Goal: Obtain resource: Obtain resource

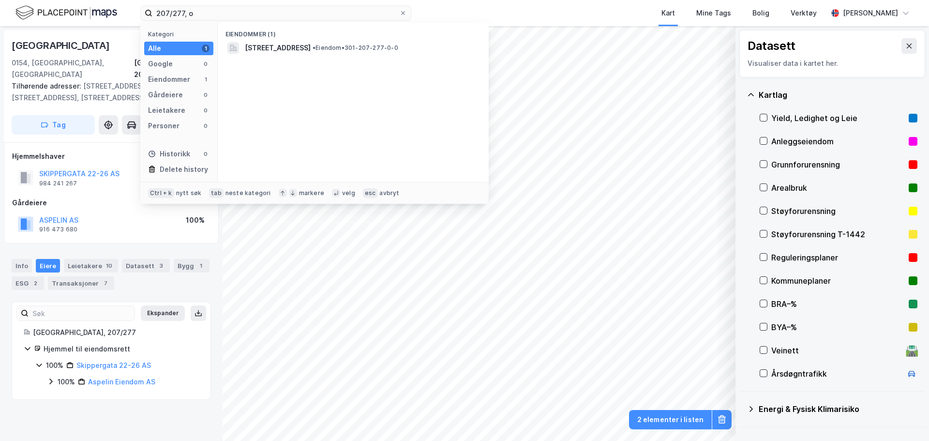
click at [118, 14] on div "207/277, o Kategori Alle 1 Google 0 Eiendommer 1 Gårdeiere 0 Leietakere 0 Perso…" at bounding box center [464, 13] width 929 height 26
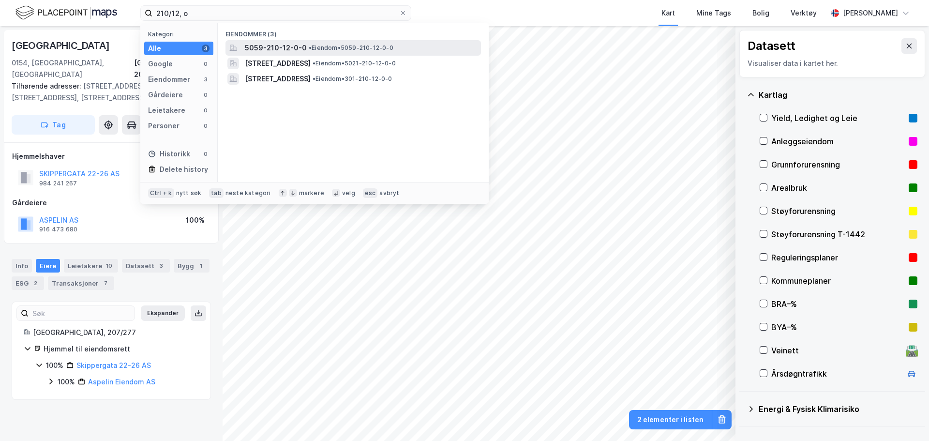
click at [307, 42] on div "5059-210-12-0-0 • Eiendom • 5059-210-12-0-0" at bounding box center [362, 48] width 234 height 12
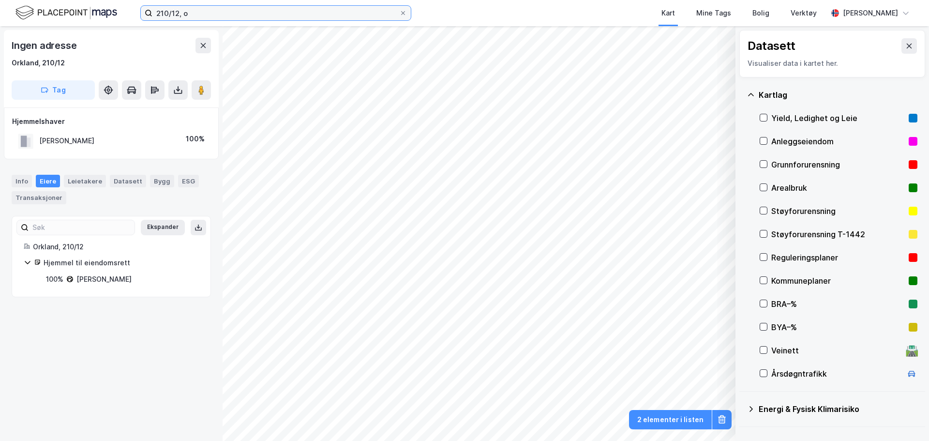
click at [219, 8] on input "210/12, o" at bounding box center [275, 13] width 247 height 15
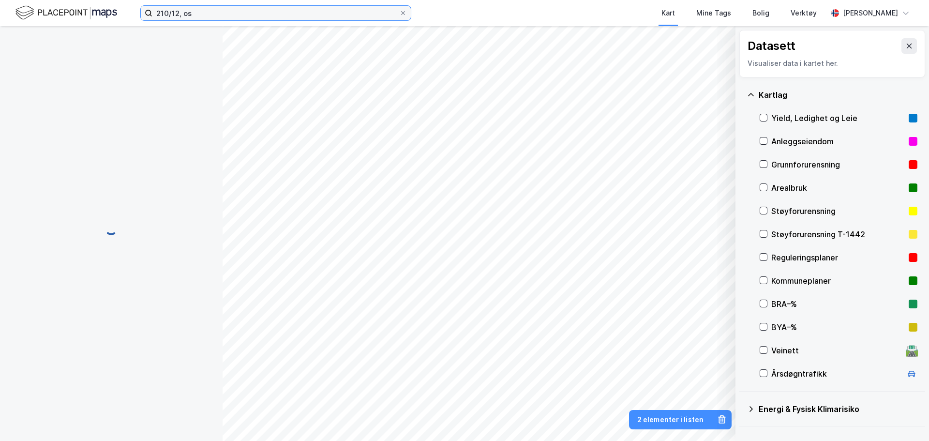
scroll to position [1, 0]
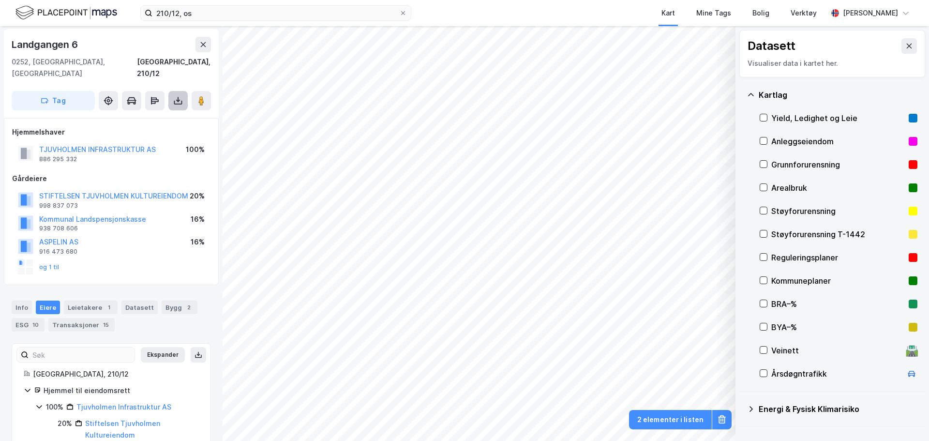
click at [179, 101] on icon at bounding box center [178, 103] width 8 height 4
click at [158, 116] on div "Last ned grunnbok" at bounding box center [130, 120] width 56 height 8
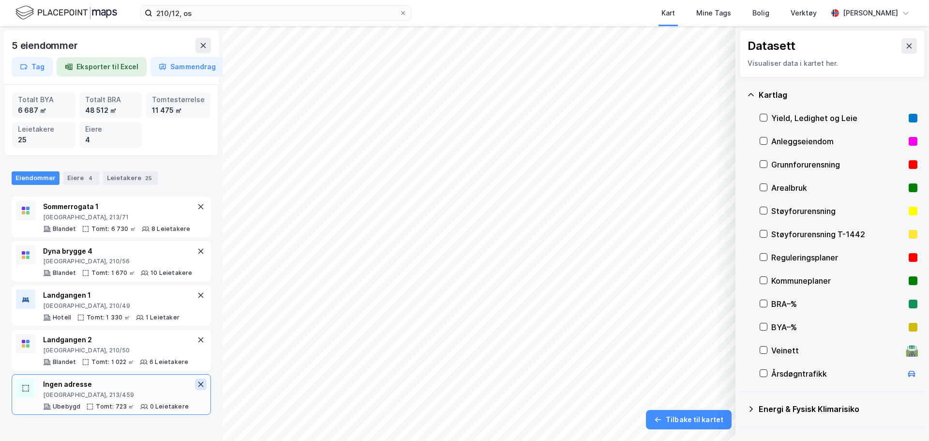
click at [197, 387] on icon at bounding box center [201, 384] width 8 height 8
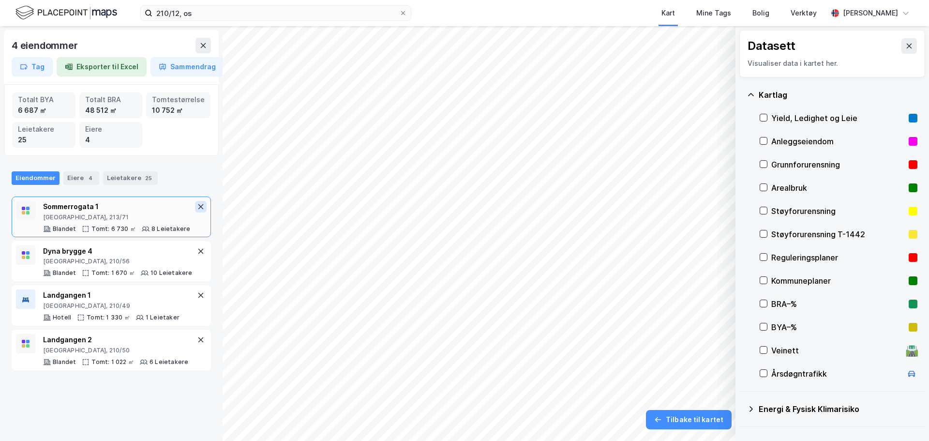
click at [197, 209] on icon at bounding box center [201, 207] width 8 height 8
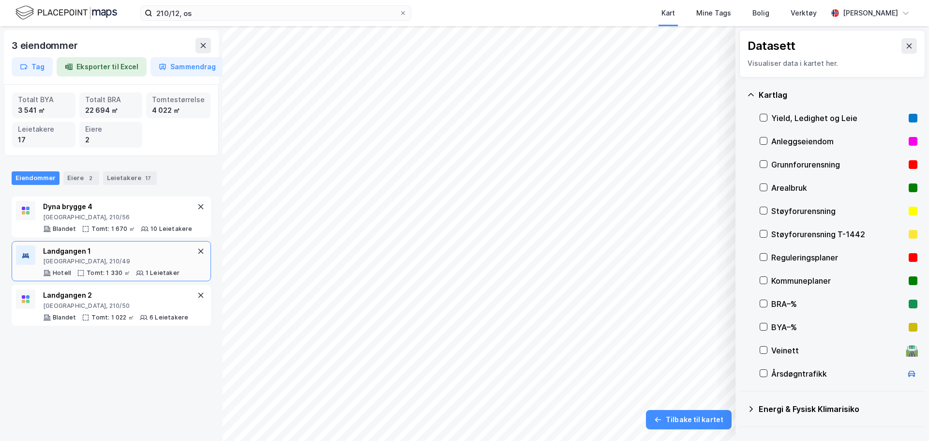
click at [129, 260] on div "[GEOGRAPHIC_DATA], 210/49" at bounding box center [111, 261] width 136 height 8
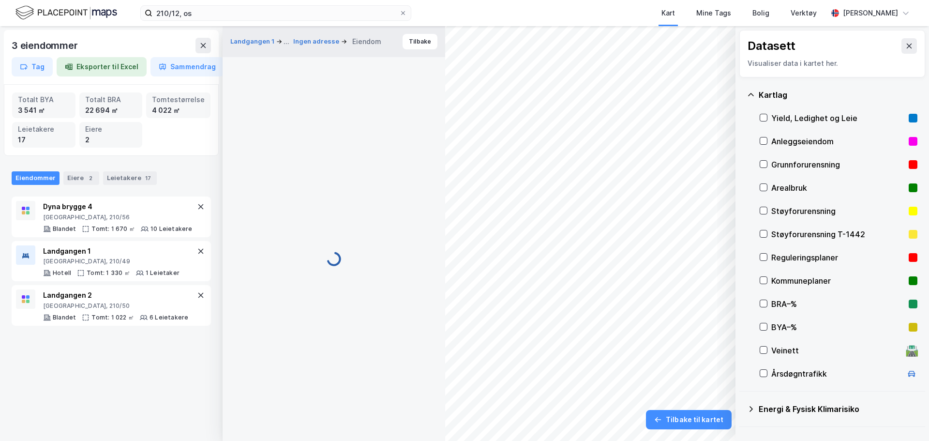
scroll to position [1, 0]
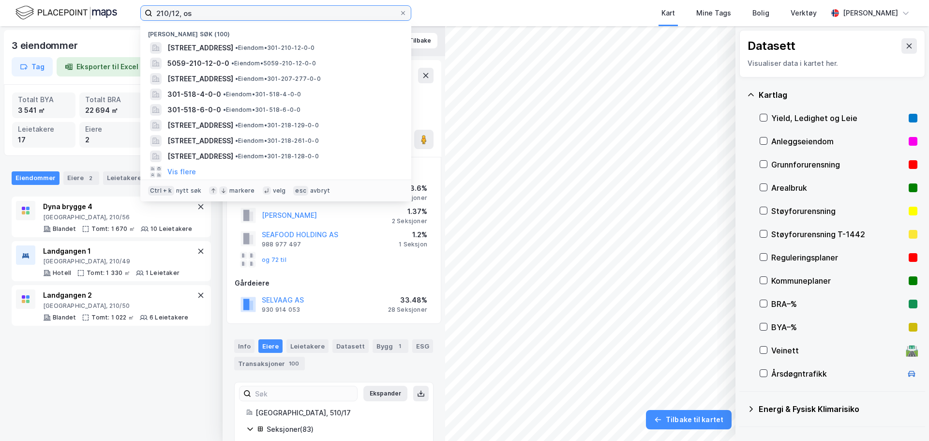
drag, startPoint x: 224, startPoint y: 15, endPoint x: 29, endPoint y: 10, distance: 195.5
click at [30, 10] on div "[STREET_ADDRESS] • Eiendom • 301-210-12-0-0 5059-210-12-0-0 • Eiendom • 5059-21…" at bounding box center [464, 13] width 929 height 26
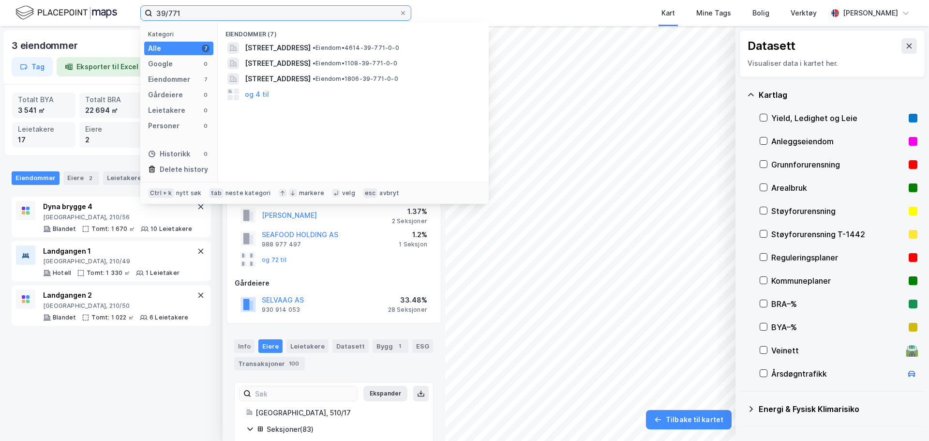
click at [158, 15] on input "39/771" at bounding box center [275, 13] width 247 height 15
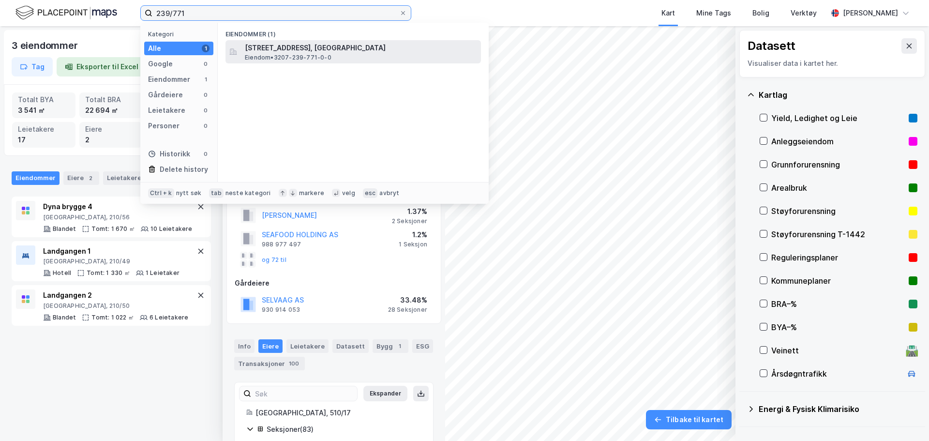
type input "239/771"
click at [315, 48] on span "[STREET_ADDRESS], [GEOGRAPHIC_DATA]" at bounding box center [361, 48] width 232 height 12
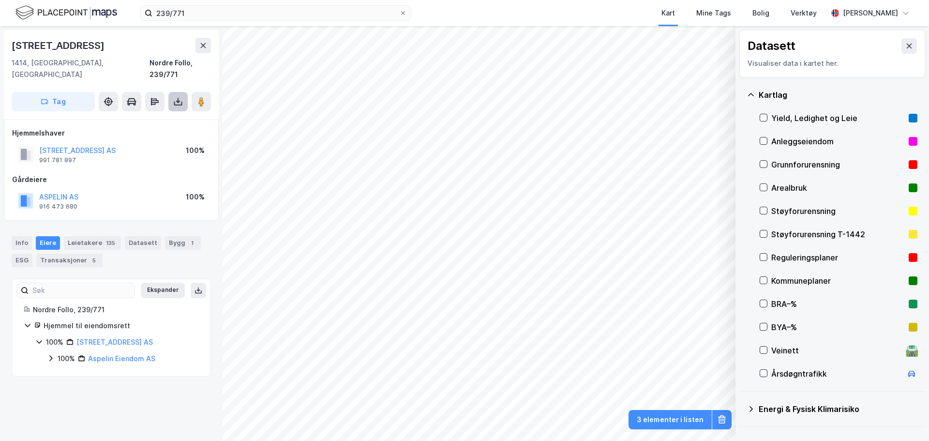
click at [173, 97] on icon at bounding box center [178, 102] width 10 height 10
click at [163, 113] on div "Last ned grunnbok" at bounding box center [136, 120] width 103 height 15
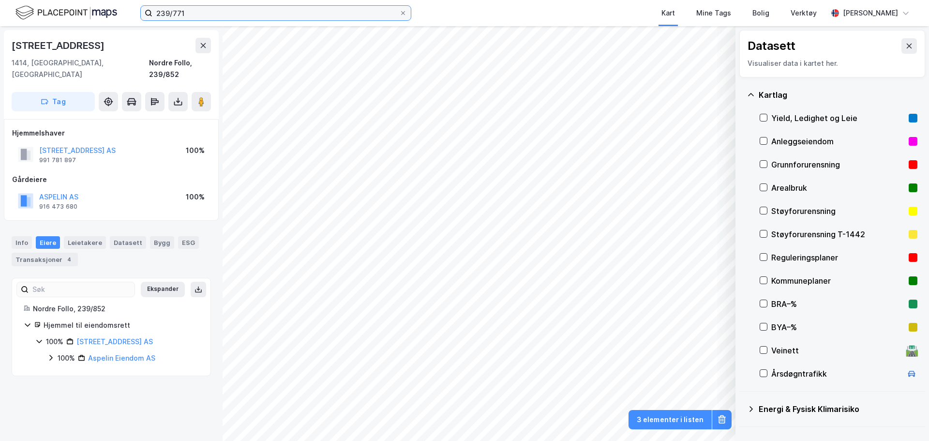
click at [179, 18] on input "239/771" at bounding box center [275, 13] width 247 height 15
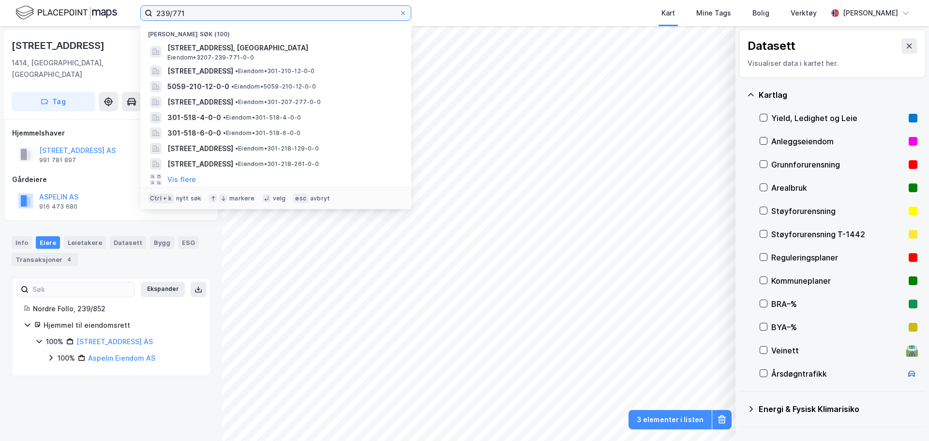
click at [179, 18] on input "239/771" at bounding box center [275, 13] width 247 height 15
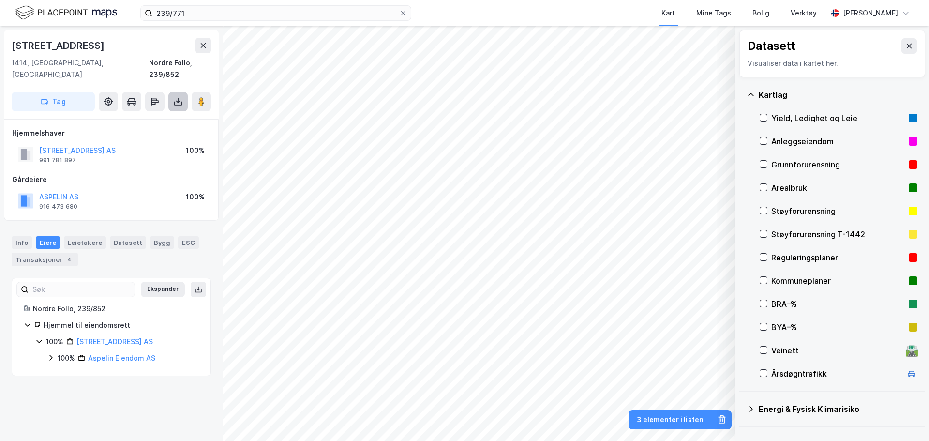
click at [179, 95] on button at bounding box center [177, 101] width 19 height 19
click at [176, 113] on div "Last ned grunnbok" at bounding box center [136, 120] width 103 height 15
